Goal: Task Accomplishment & Management: Complete application form

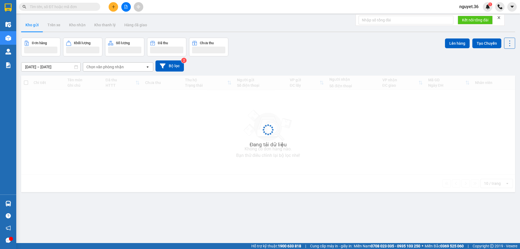
click at [112, 4] on button at bounding box center [113, 6] width 9 height 9
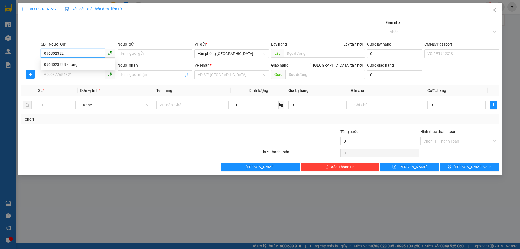
type input "0963023828"
click at [95, 66] on div "0963023828 - hưng" at bounding box center [78, 64] width 68 height 6
type input "hưng"
type input "0963023828"
click at [81, 75] on input "SĐT Người Nhận" at bounding box center [73, 74] width 64 height 9
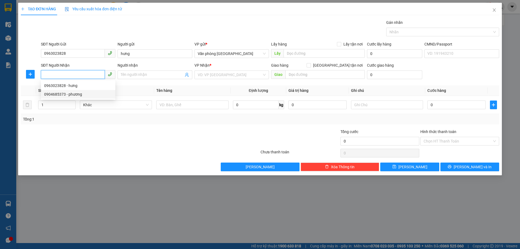
click at [76, 94] on div "0904685373 - phương" at bounding box center [78, 94] width 68 height 6
type input "0904685373"
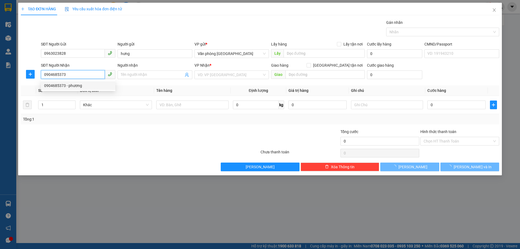
type input "phương"
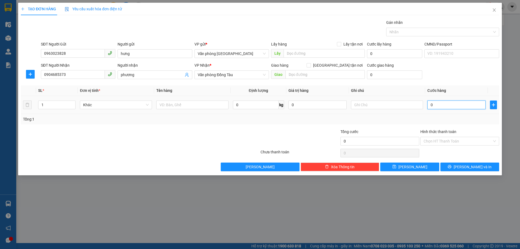
click at [439, 104] on input "0" at bounding box center [456, 104] width 58 height 9
type input "1"
type input "12"
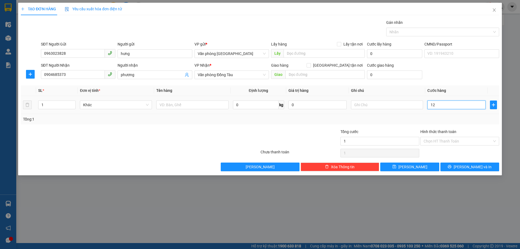
type input "12"
type input "120"
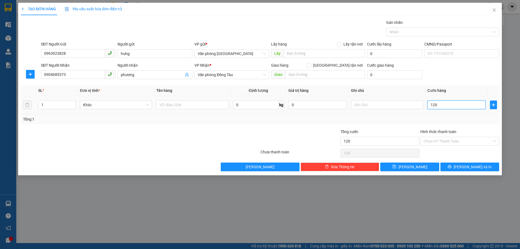
type input "1.200"
type input "12.000"
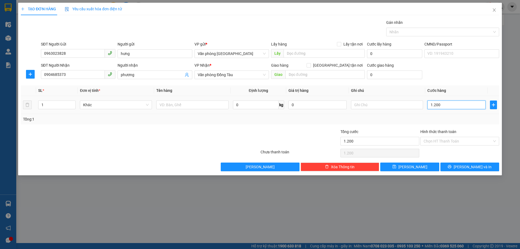
type input "12.000"
type input "120.000"
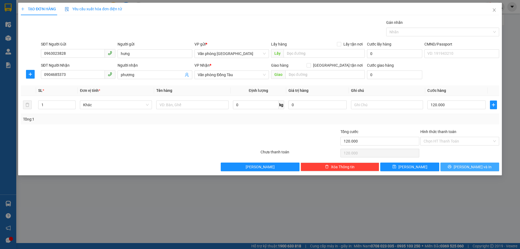
click at [463, 168] on button "[PERSON_NAME] và In" at bounding box center [469, 166] width 59 height 9
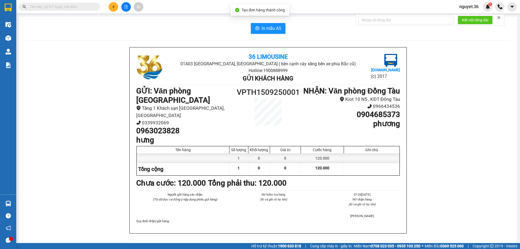
click at [269, 36] on div "In mẫu A5 36 Limousine 01A03 [GEOGRAPHIC_DATA], [GEOGRAPHIC_DATA] ( bên cạnh câ…" at bounding box center [267, 235] width 497 height 436
click at [273, 28] on span "In mẫu A5" at bounding box center [270, 28] width 19 height 7
click at [261, 29] on span "In mẫu A5" at bounding box center [270, 28] width 19 height 7
